Goal: Task Accomplishment & Management: Use online tool/utility

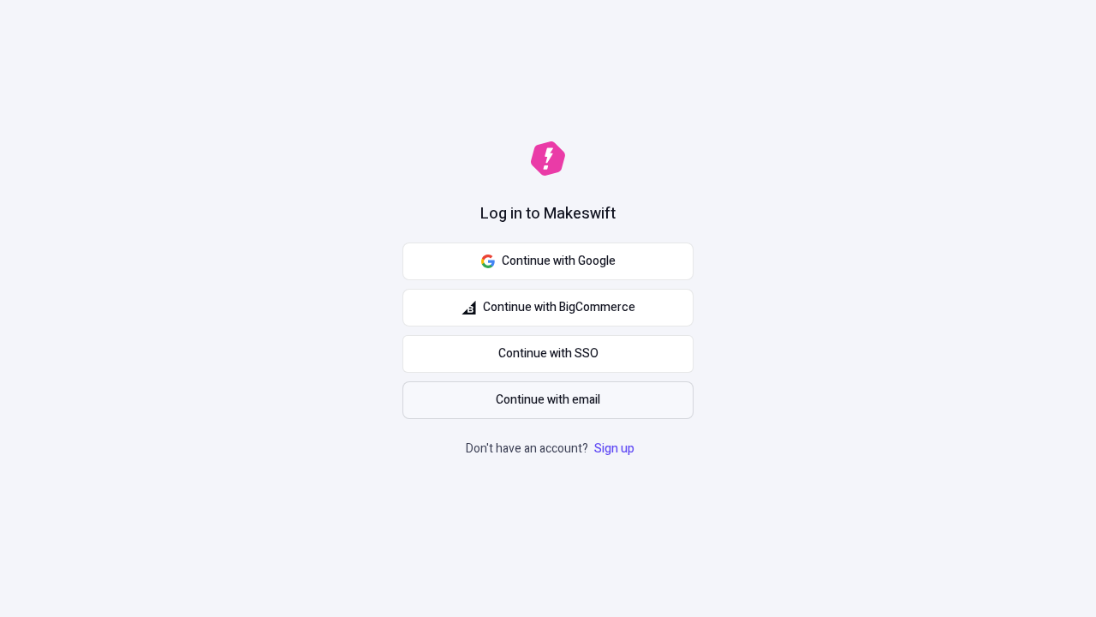
click at [548, 400] on span "Continue with email" at bounding box center [548, 400] width 104 height 19
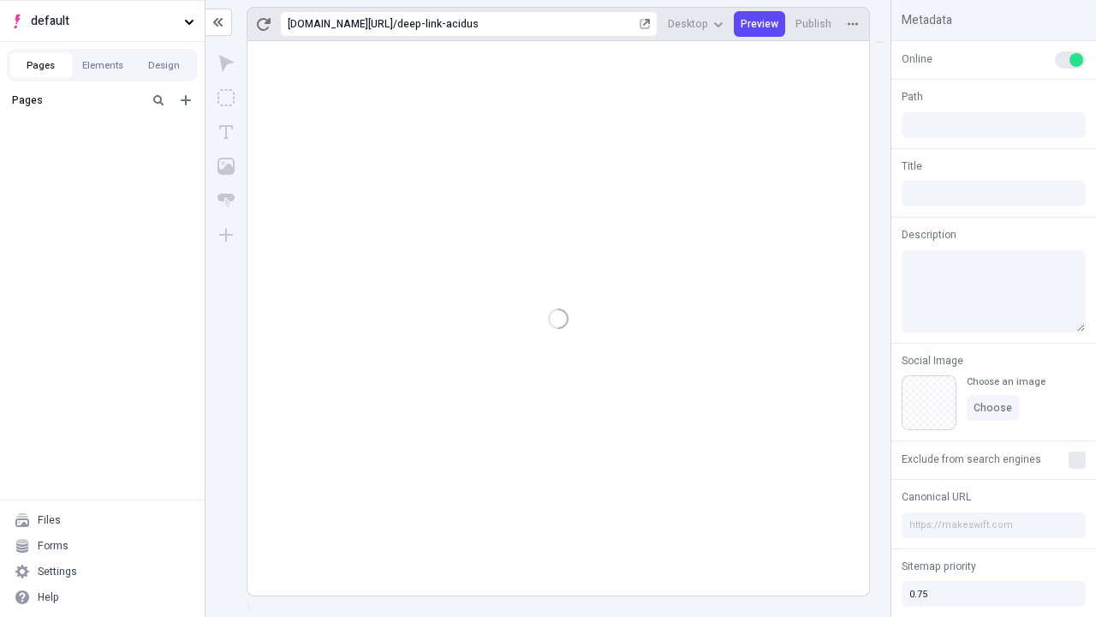
type input "/deep-link-acidus"
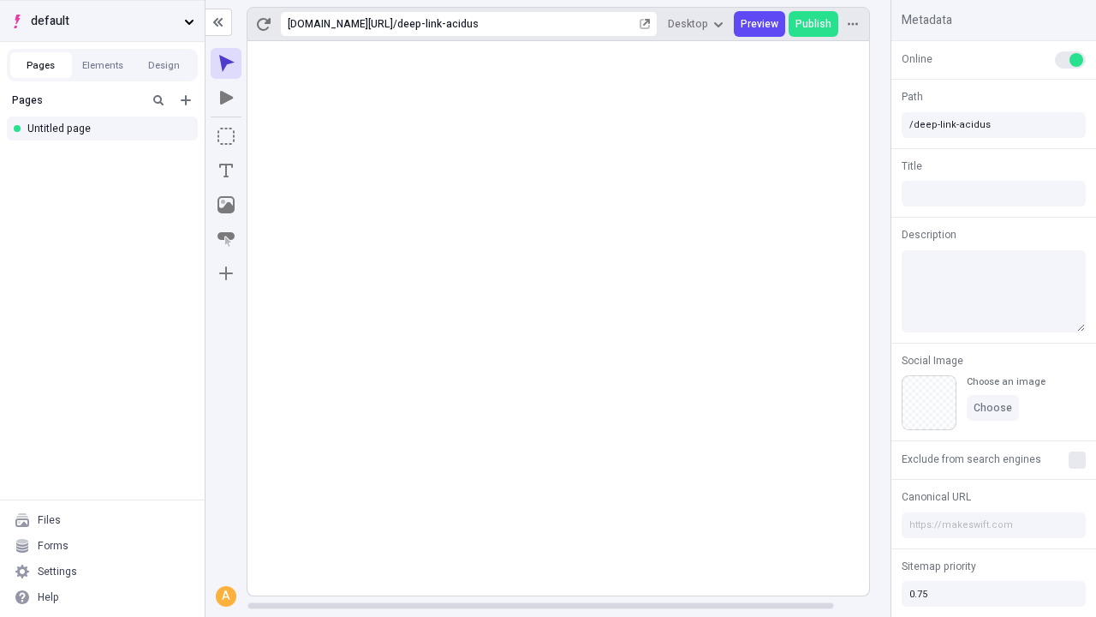
click at [102, 21] on span "default" at bounding box center [104, 21] width 146 height 19
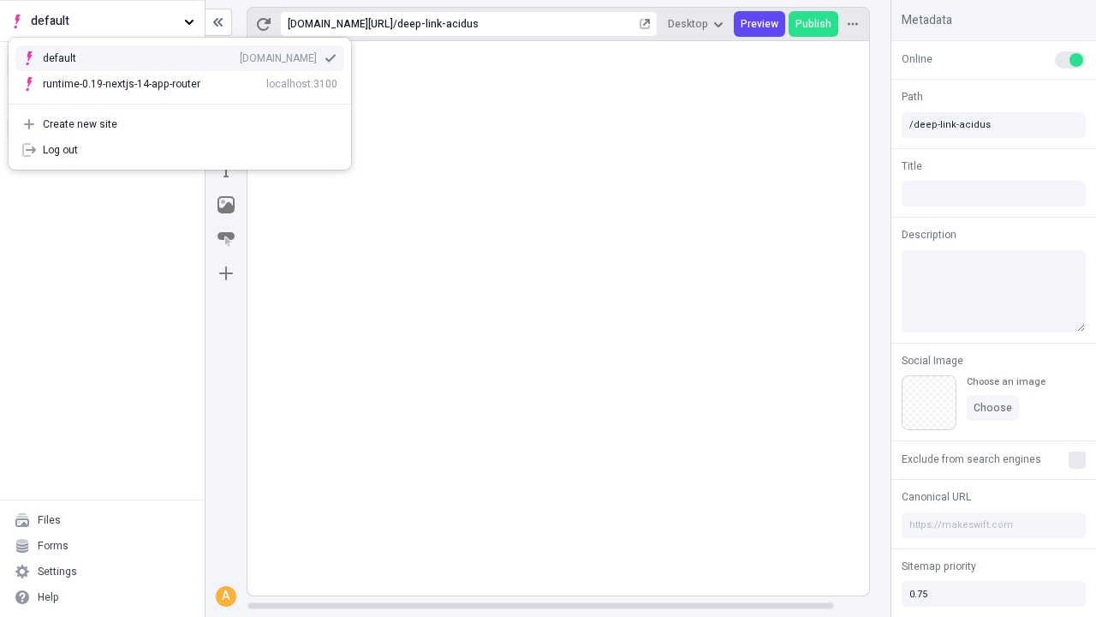
click at [240, 55] on div "[DOMAIN_NAME]" at bounding box center [278, 58] width 77 height 14
click at [186, 100] on icon "Add new" at bounding box center [186, 100] width 10 height 10
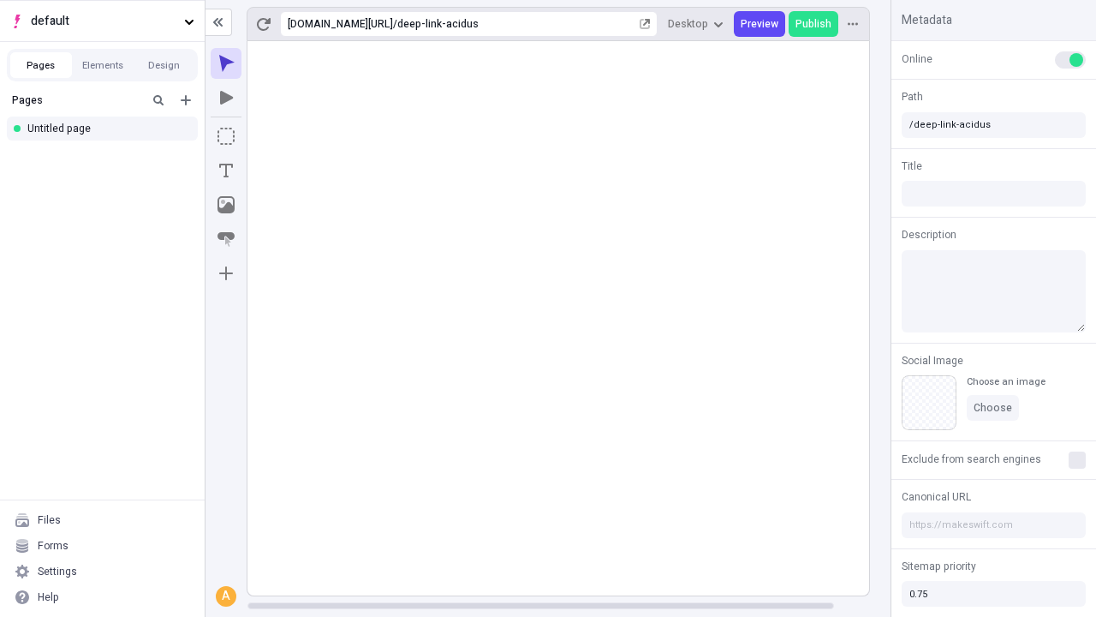
click at [107, 156] on div "Blank page" at bounding box center [107, 158] width 164 height 26
type input "/page"
click at [226, 136] on icon "Box" at bounding box center [226, 136] width 17 height 17
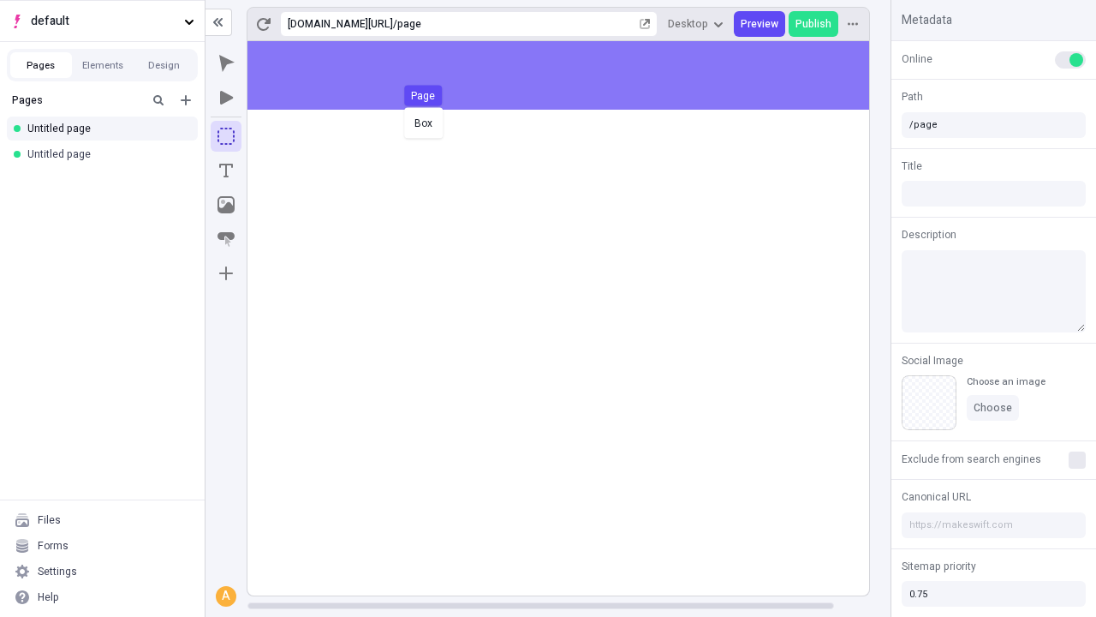
click at [576, 75] on div "Box Page" at bounding box center [548, 308] width 1096 height 617
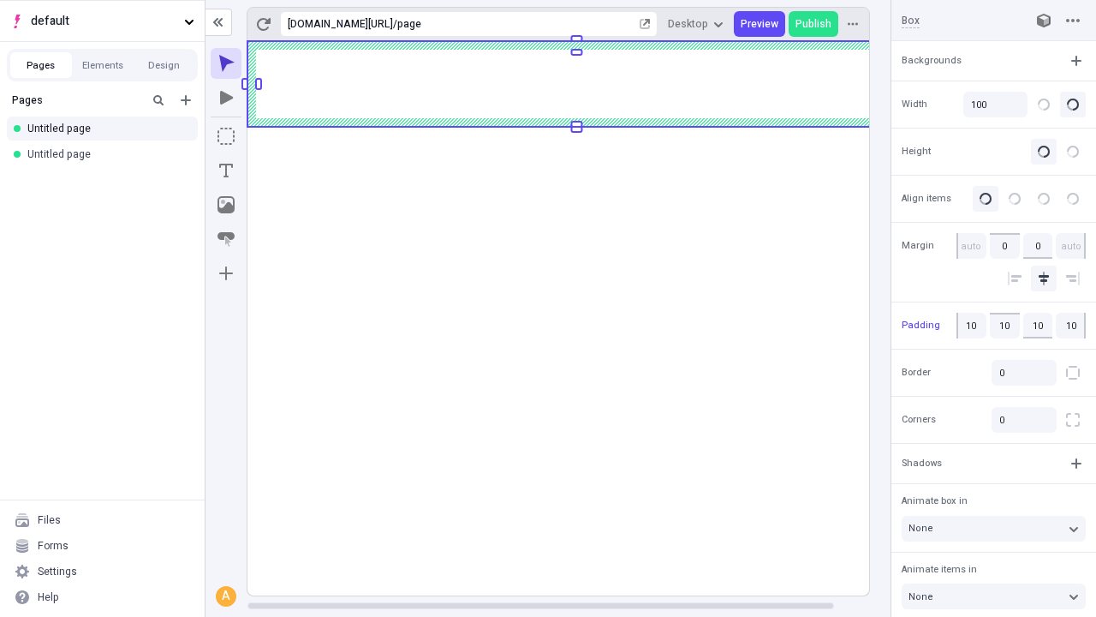
click at [226, 205] on icon "Image" at bounding box center [226, 204] width 17 height 17
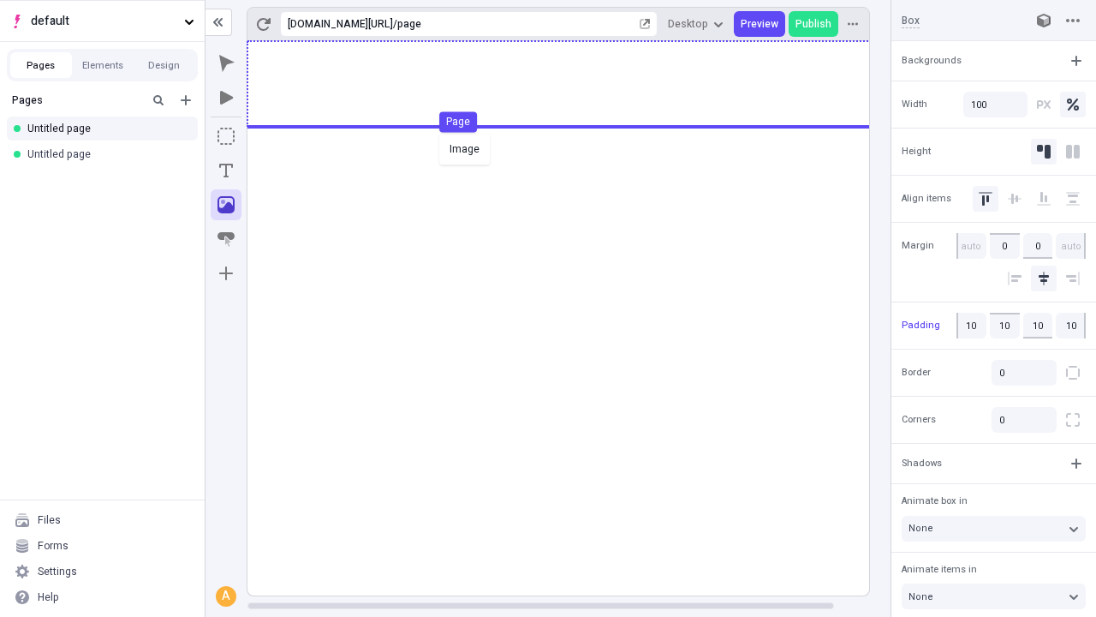
click at [576, 84] on div "Image Page" at bounding box center [548, 308] width 1096 height 617
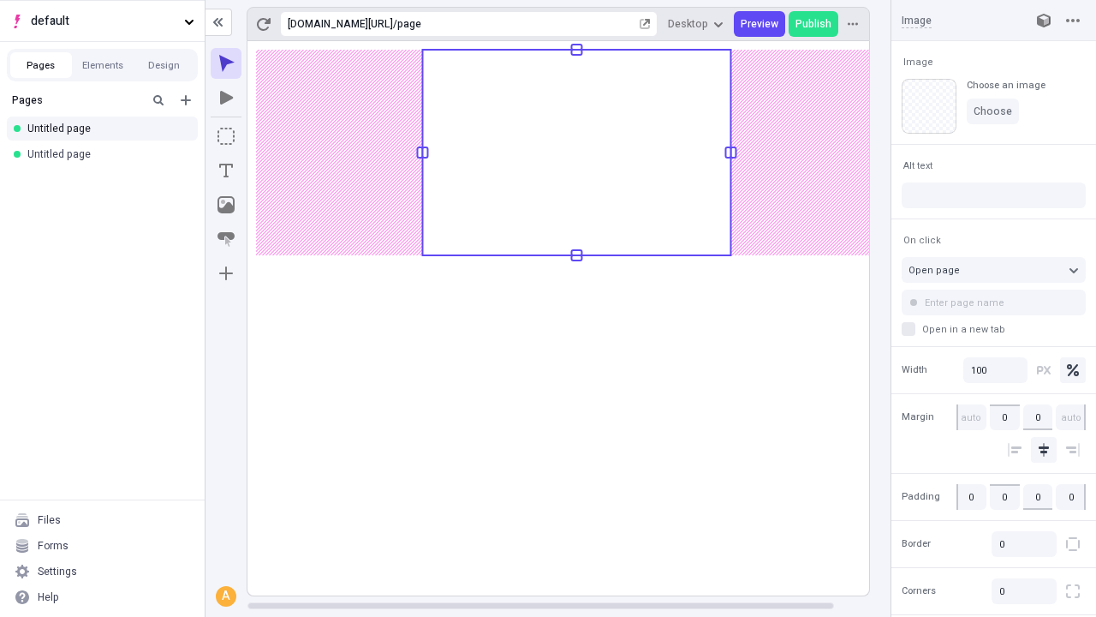
click at [226, 170] on icon "Text" at bounding box center [226, 171] width 14 height 14
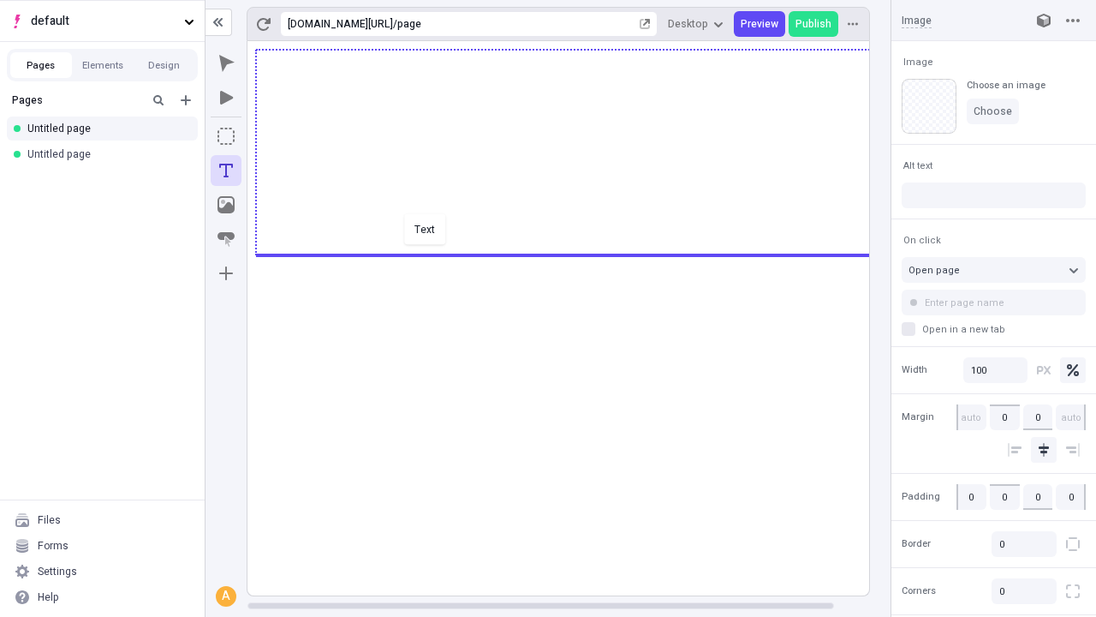
click at [576, 254] on div "Text" at bounding box center [548, 308] width 1096 height 617
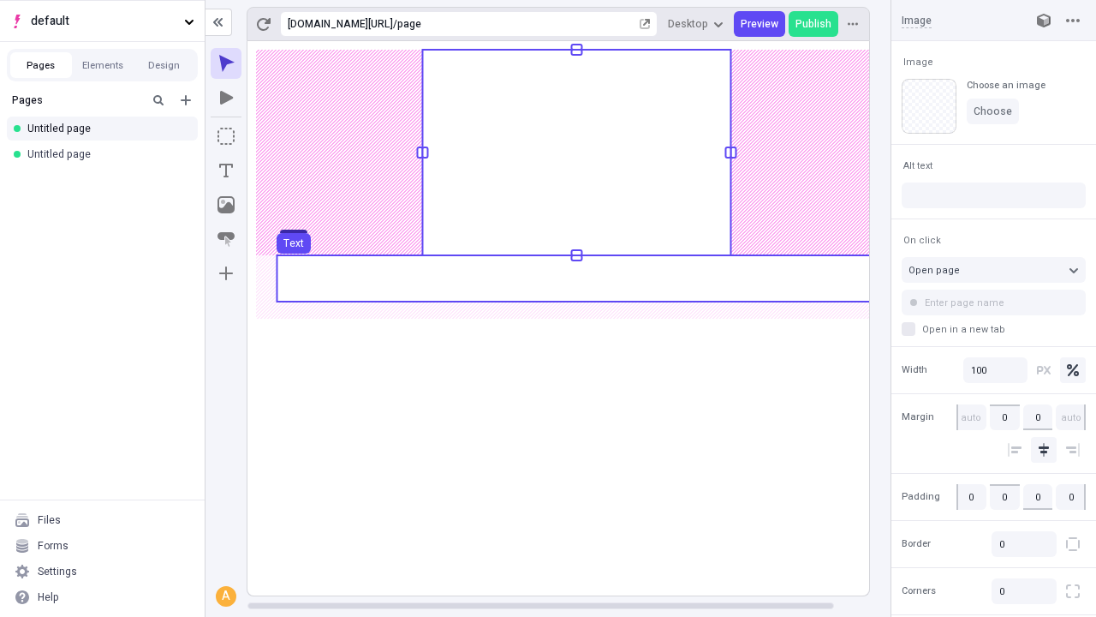
click at [576, 278] on use at bounding box center [577, 278] width 600 height 46
click at [576, 278] on rect at bounding box center [577, 318] width 659 height 554
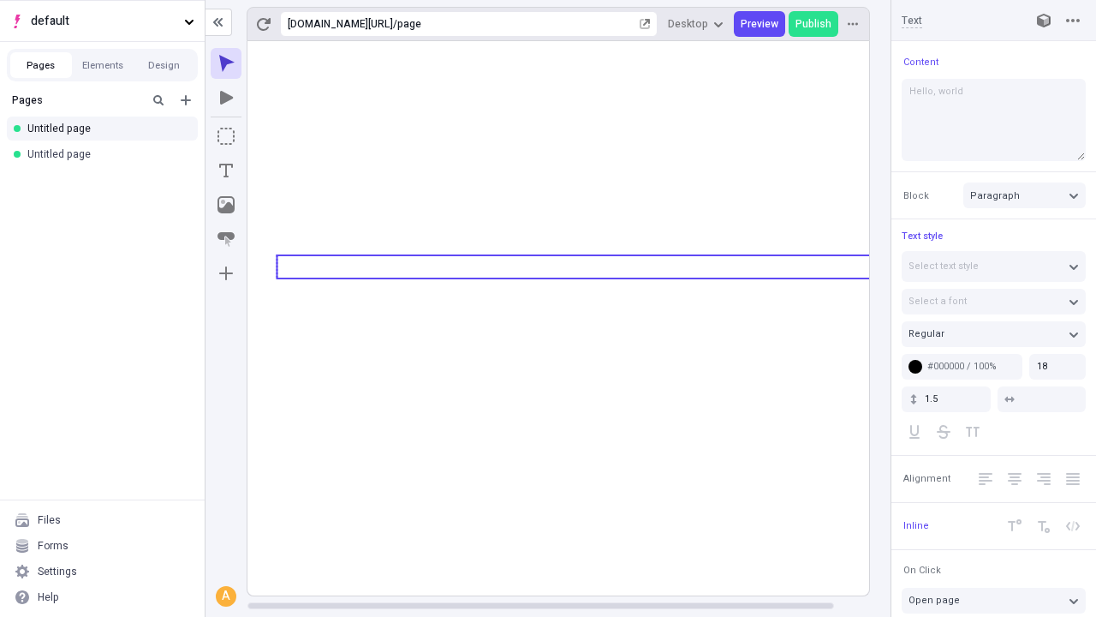
type textarea "Hello, world!"
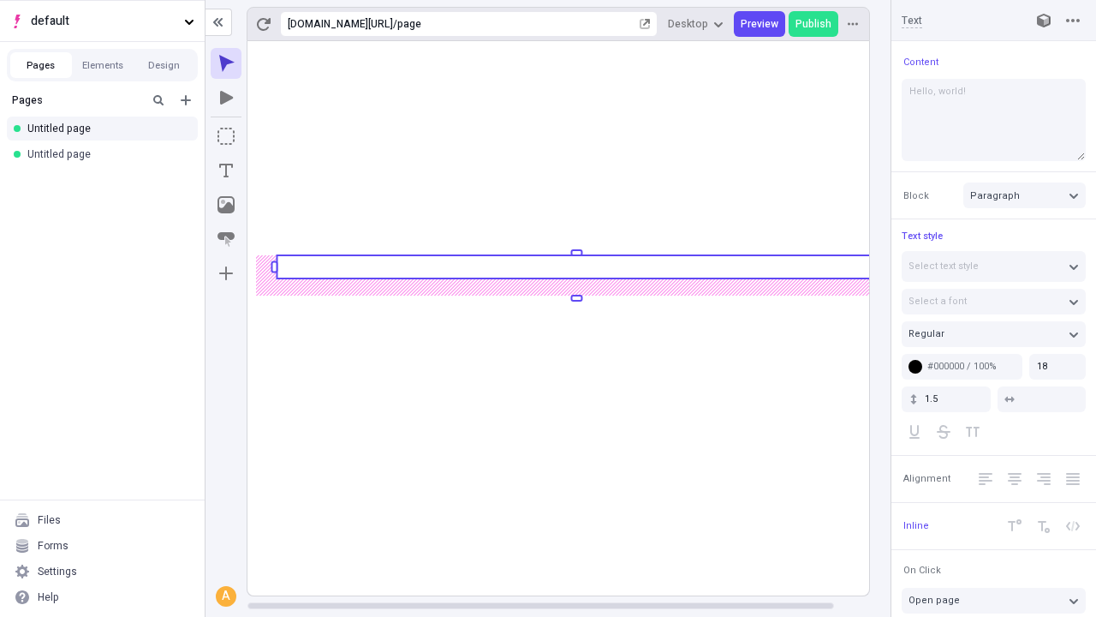
click at [226, 205] on icon "Image" at bounding box center [226, 204] width 17 height 17
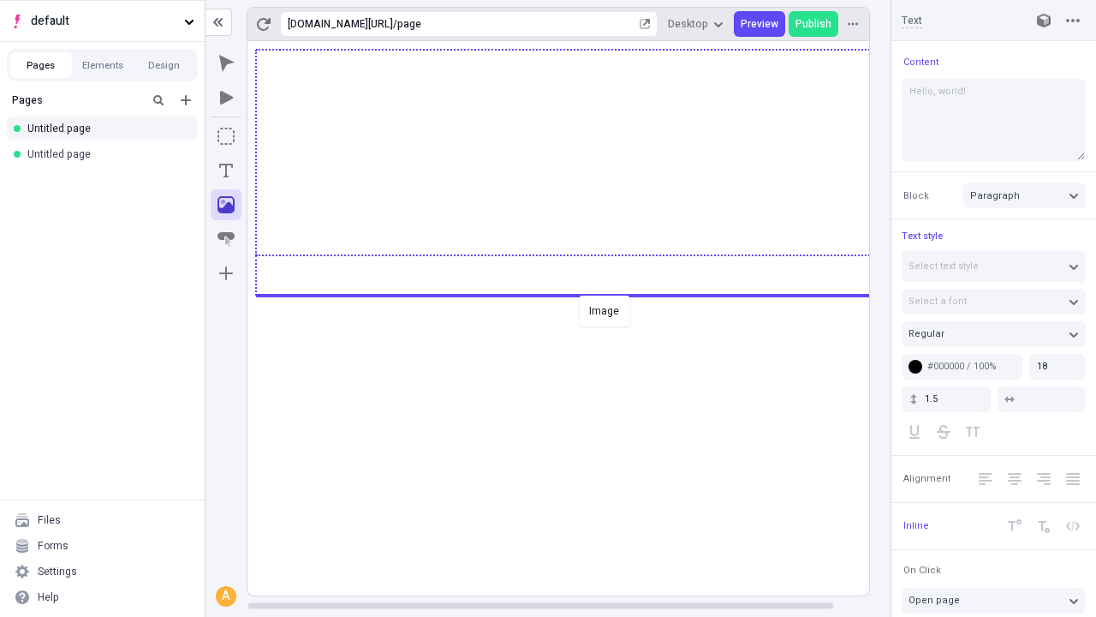
click at [576, 294] on div "Image" at bounding box center [548, 308] width 1096 height 617
